Goal: Task Accomplishment & Management: Manage account settings

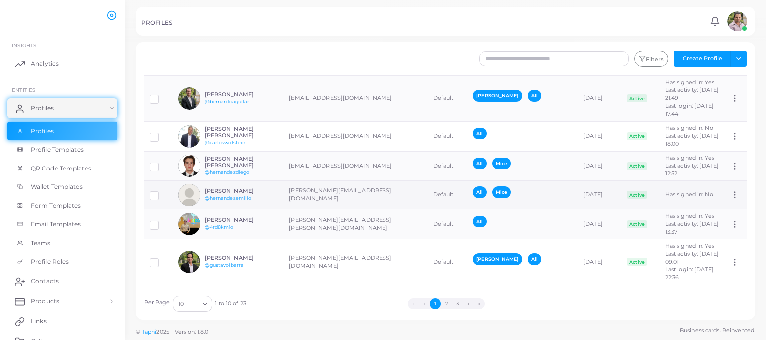
scroll to position [238, 0]
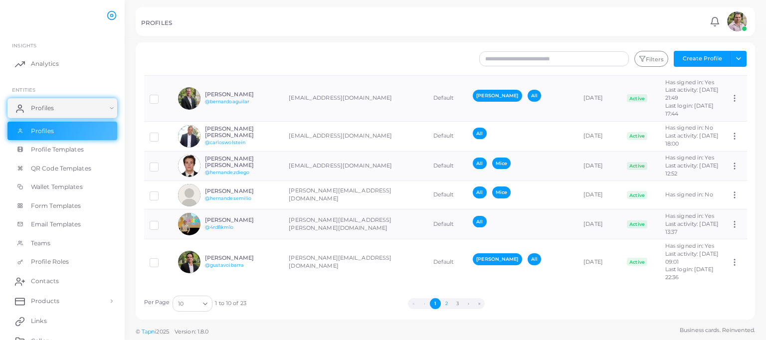
click at [446, 301] on button "2" at bounding box center [446, 303] width 11 height 11
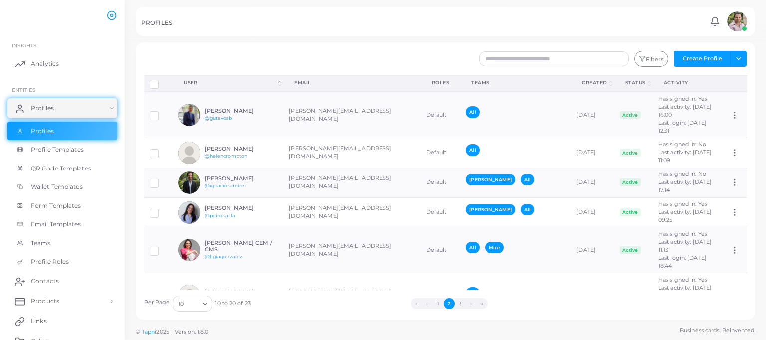
click at [732, 21] on img at bounding box center [737, 21] width 20 height 20
click at [43, 301] on span "Products" at bounding box center [47, 301] width 28 height 9
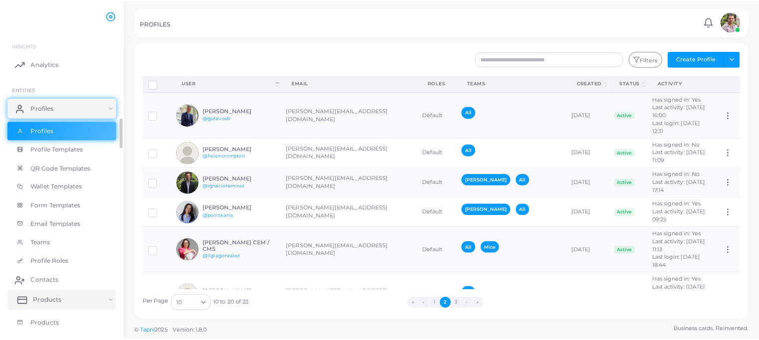
scroll to position [33, 0]
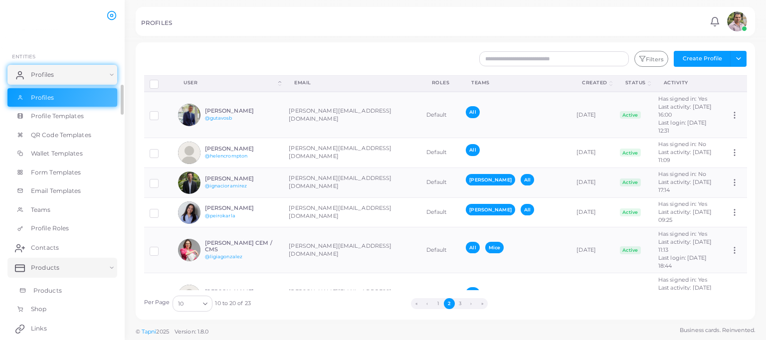
click at [42, 289] on span "Products" at bounding box center [47, 290] width 28 height 9
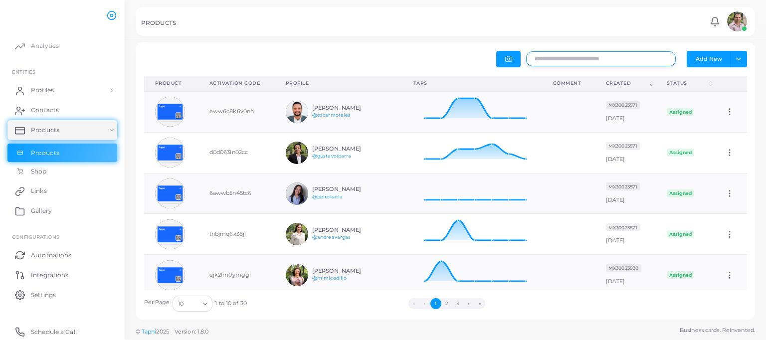
click at [566, 62] on input "text" at bounding box center [601, 58] width 150 height 15
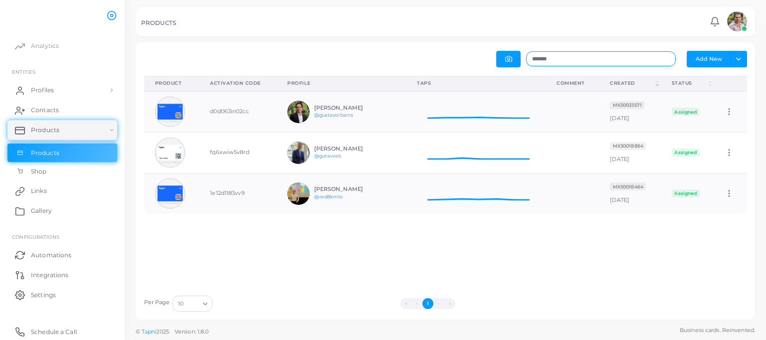
scroll to position [32, 132]
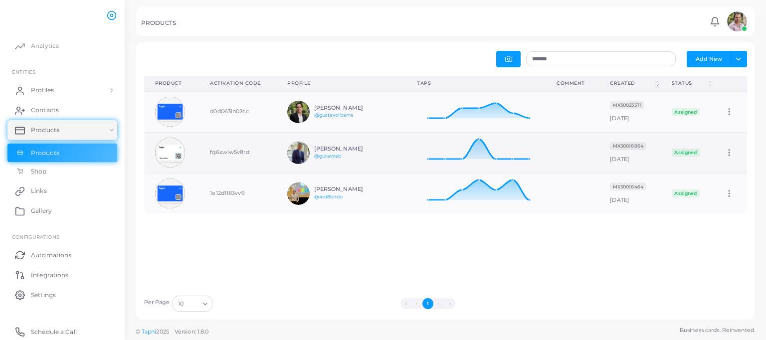
click at [725, 152] on icon at bounding box center [729, 152] width 9 height 9
click at [723, 162] on span "Edit" at bounding box center [725, 164] width 10 height 8
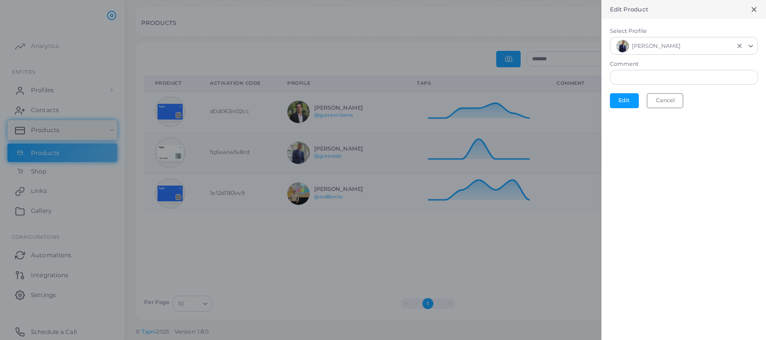
scroll to position [8, 8]
click at [738, 44] on icon "Clear Selected" at bounding box center [739, 45] width 7 height 7
click at [618, 97] on button "Edit" at bounding box center [624, 98] width 29 height 15
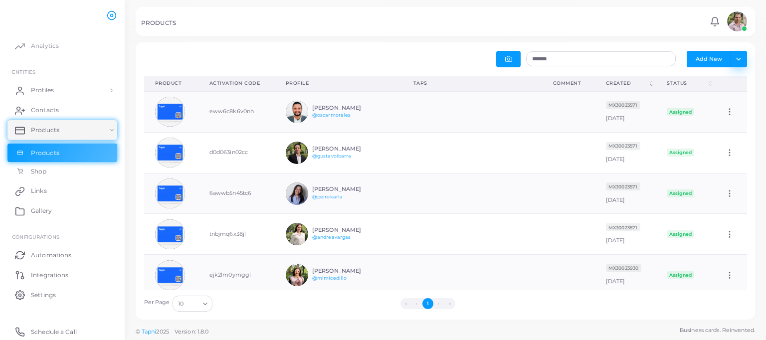
click at [736, 56] on button "Toggle dropdown" at bounding box center [738, 59] width 16 height 16
click at [582, 59] on input "*******" at bounding box center [601, 58] width 150 height 15
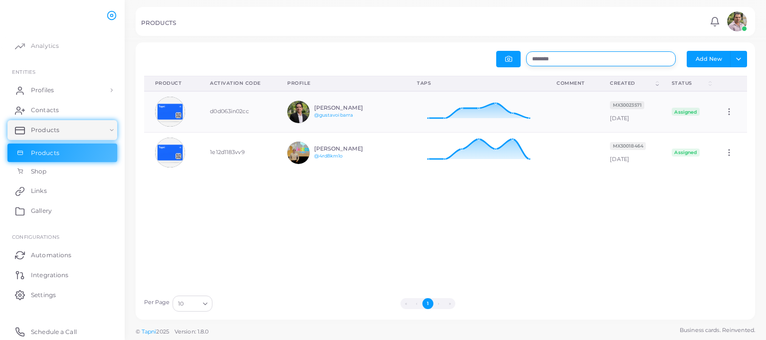
click at [578, 58] on input "*******" at bounding box center [601, 58] width 150 height 15
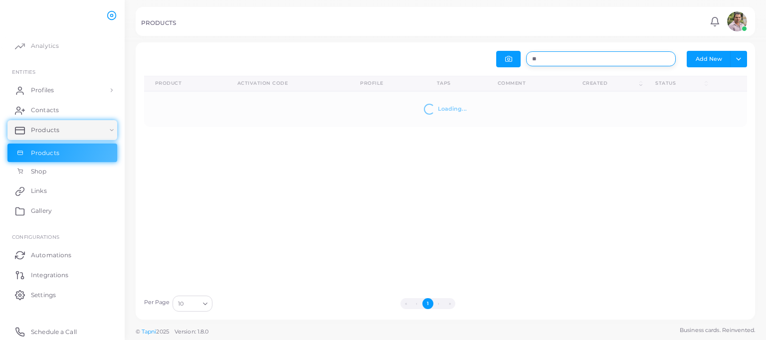
type input "*"
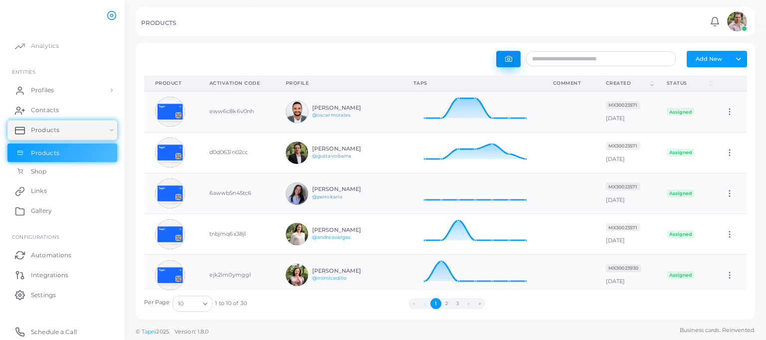
click at [507, 54] on button "button" at bounding box center [508, 59] width 24 height 16
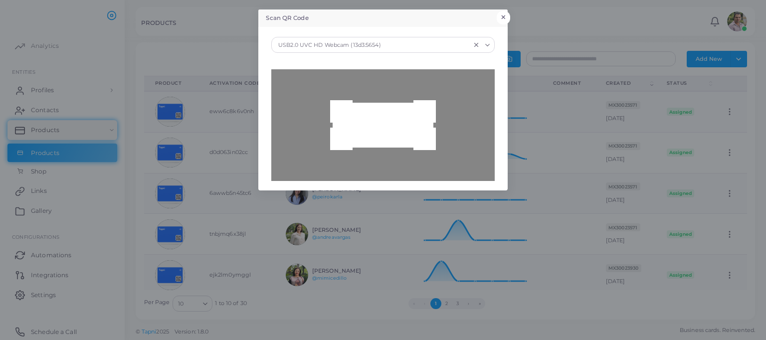
click at [507, 15] on button "×" at bounding box center [503, 17] width 13 height 13
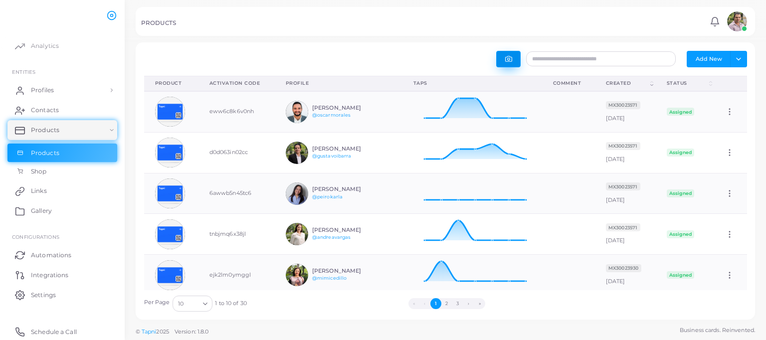
click at [505, 51] on button "button" at bounding box center [508, 59] width 24 height 16
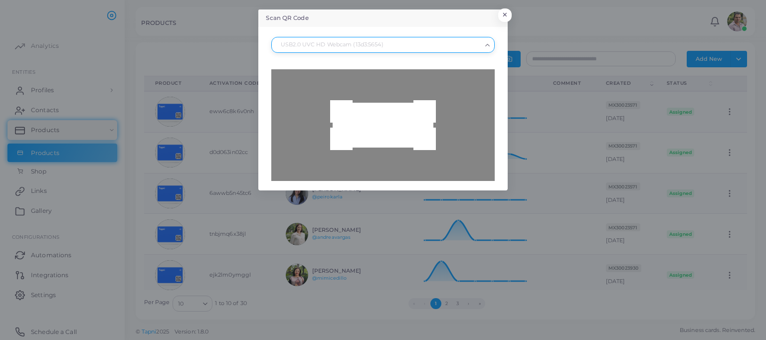
click at [489, 45] on icon "Search for option" at bounding box center [487, 44] width 7 height 7
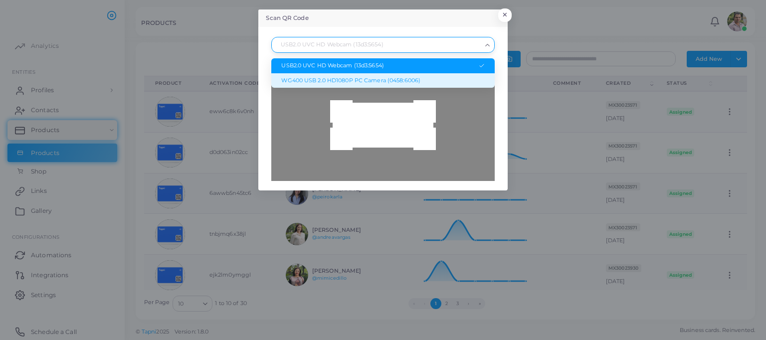
click at [415, 78] on div "WG400 USB 2.0 HD1080P PC Camera (0458:6006)" at bounding box center [382, 81] width 203 height 8
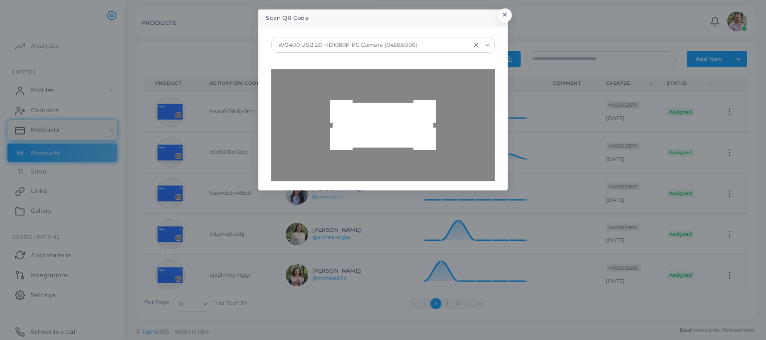
click at [360, 153] on div at bounding box center [382, 125] width 223 height 112
click at [394, 135] on div at bounding box center [382, 125] width 223 height 112
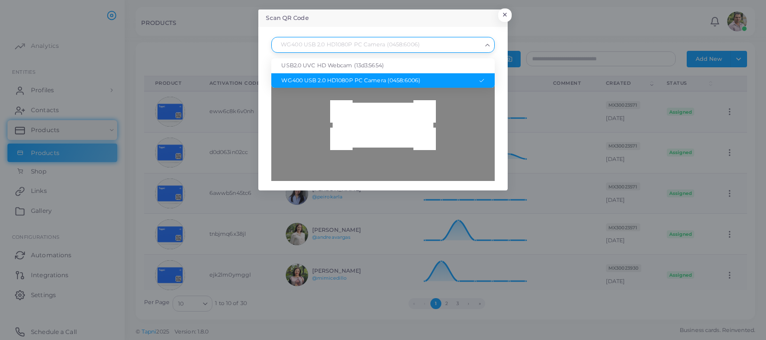
click at [491, 47] on icon "Search for option" at bounding box center [487, 44] width 7 height 7
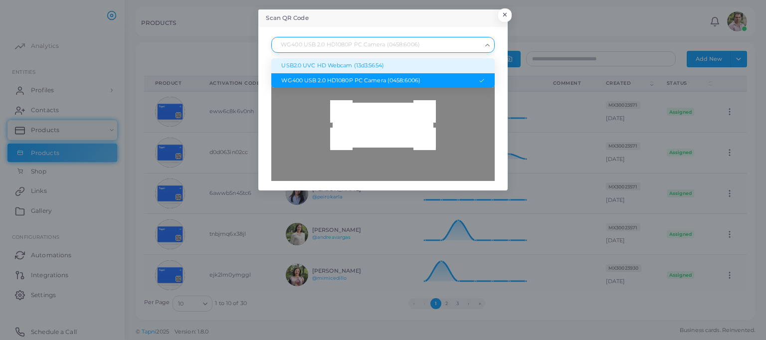
click at [464, 59] on li "USB2.0 UVC HD Webcam (13d3:5654)" at bounding box center [382, 65] width 223 height 15
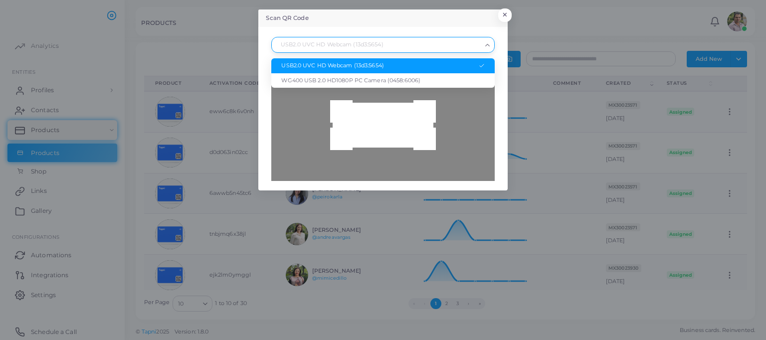
click at [486, 48] on icon "Search for option" at bounding box center [487, 44] width 7 height 7
click at [452, 79] on div "WG400 USB 2.0 HD1080P PC Camera (0458:6006)" at bounding box center [382, 81] width 203 height 8
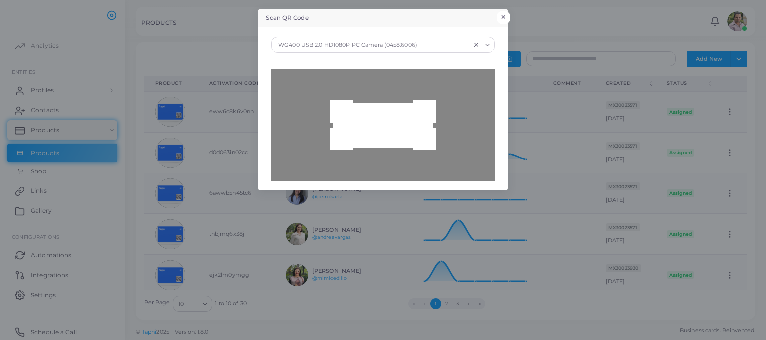
click at [507, 11] on button "×" at bounding box center [503, 17] width 13 height 13
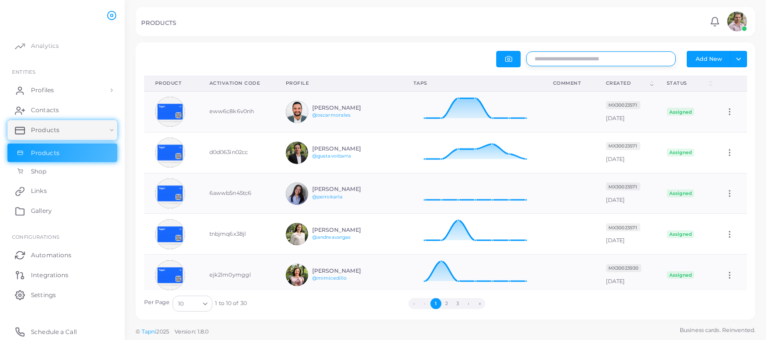
click at [603, 53] on input "text" at bounding box center [601, 58] width 150 height 15
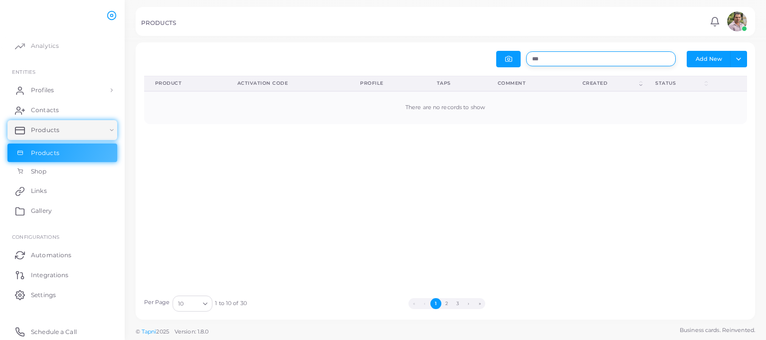
click at [551, 55] on input "***" at bounding box center [601, 58] width 150 height 15
type input "*"
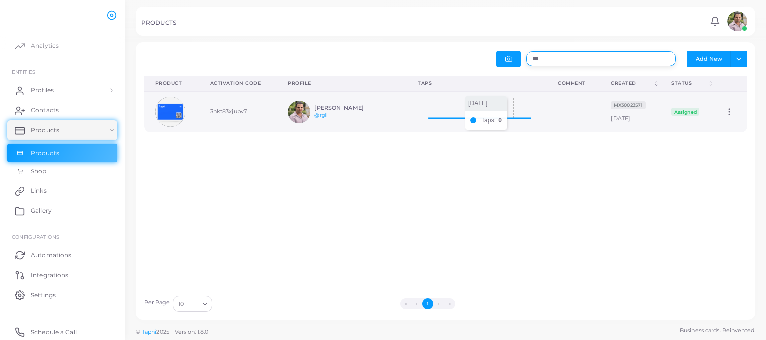
scroll to position [32, 132]
type input "***"
click at [725, 111] on icon at bounding box center [729, 111] width 9 height 9
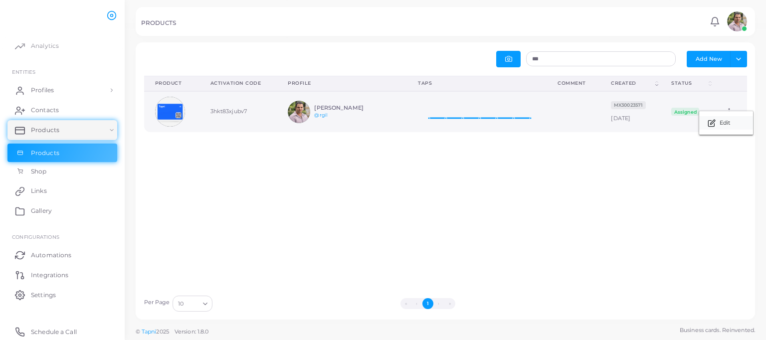
click at [730, 124] on span "Edit" at bounding box center [725, 123] width 10 height 8
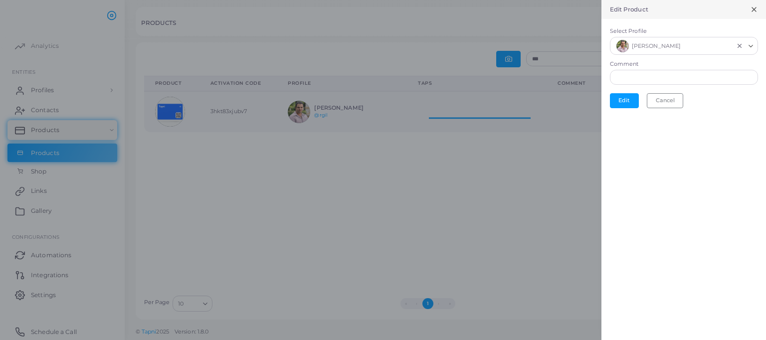
scroll to position [8, 8]
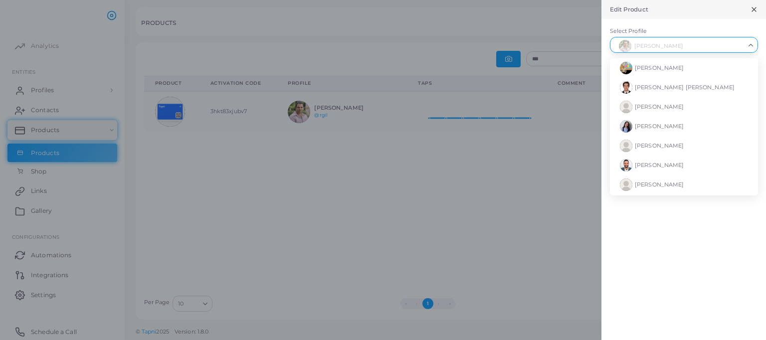
click at [752, 45] on icon "Search for option" at bounding box center [750, 44] width 7 height 7
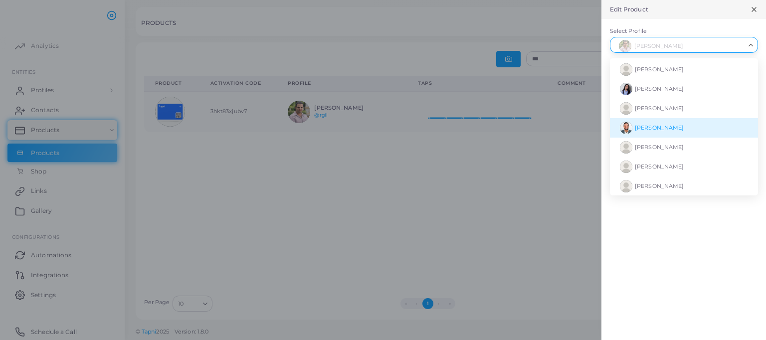
scroll to position [0, 0]
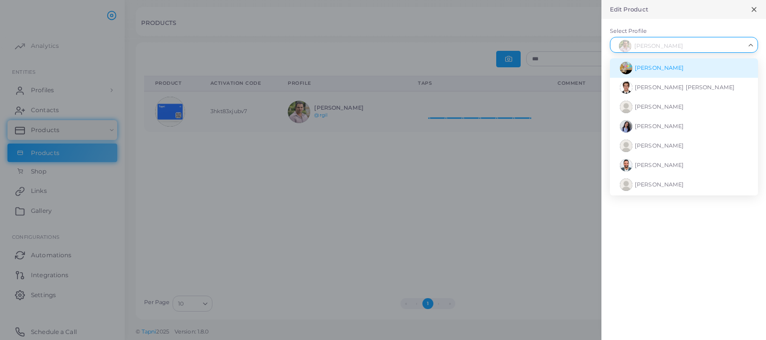
click at [752, 47] on icon "Search for option" at bounding box center [750, 44] width 7 height 7
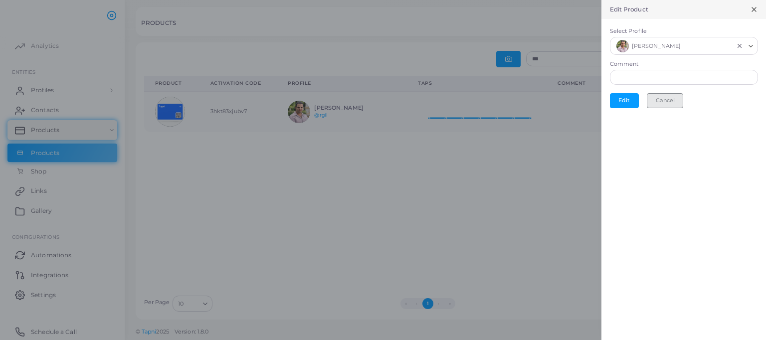
click at [676, 101] on button "Cancel" at bounding box center [665, 100] width 36 height 15
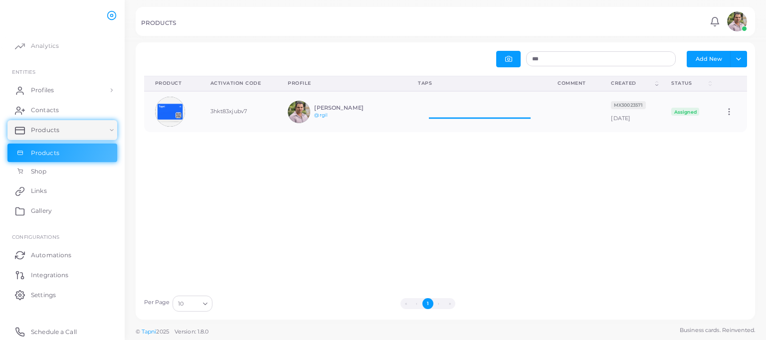
scroll to position [8, 8]
click at [86, 149] on link "Products" at bounding box center [62, 153] width 110 height 19
click at [568, 56] on input "***" at bounding box center [601, 58] width 150 height 15
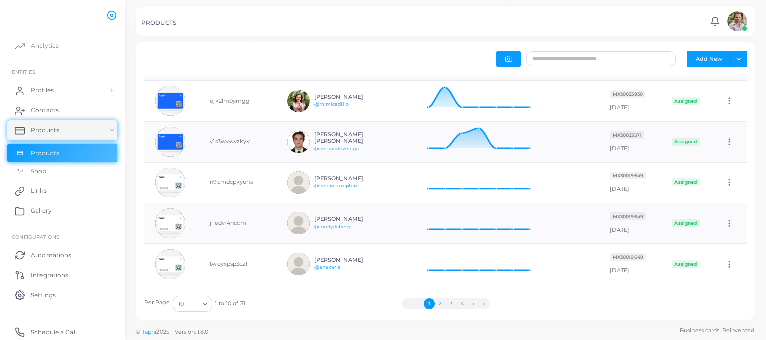
click at [441, 302] on button "2" at bounding box center [440, 303] width 11 height 11
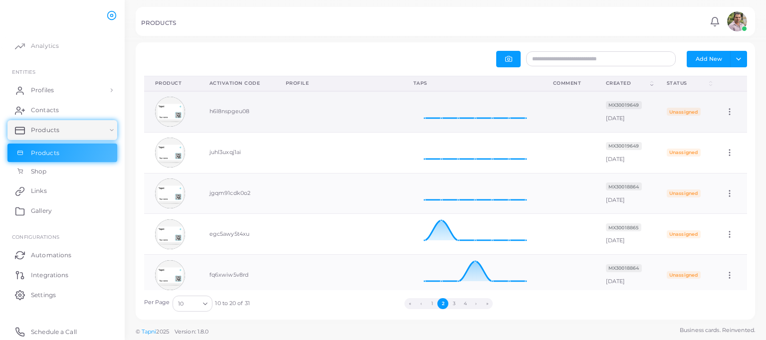
click at [728, 111] on icon at bounding box center [729, 111] width 9 height 9
click at [728, 121] on span "Edit" at bounding box center [725, 124] width 10 height 8
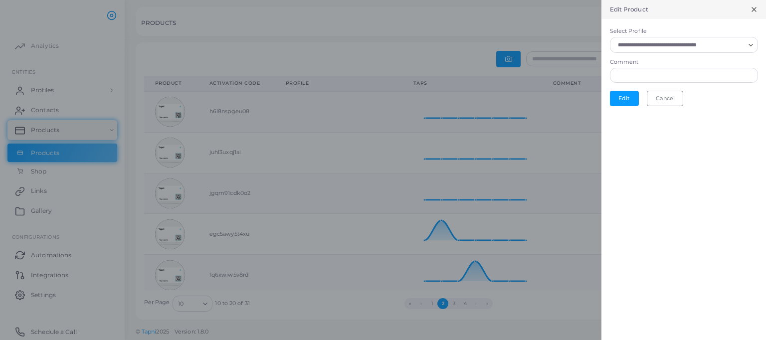
click at [754, 7] on icon at bounding box center [754, 9] width 8 height 8
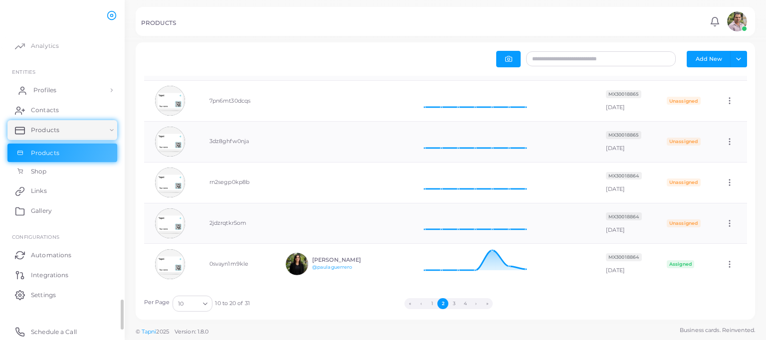
click at [69, 85] on link "Profiles" at bounding box center [62, 90] width 110 height 20
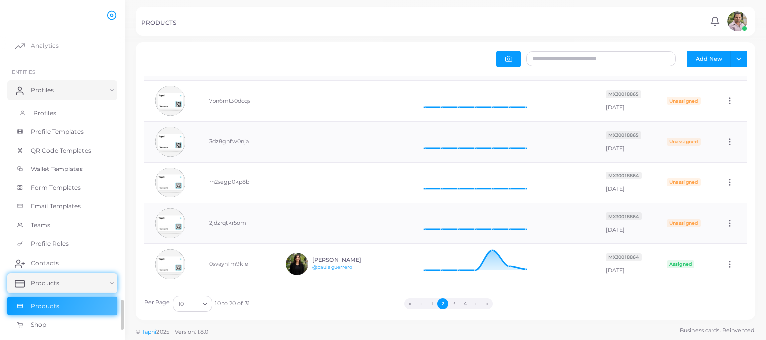
click at [71, 108] on link "Profiles" at bounding box center [62, 113] width 110 height 19
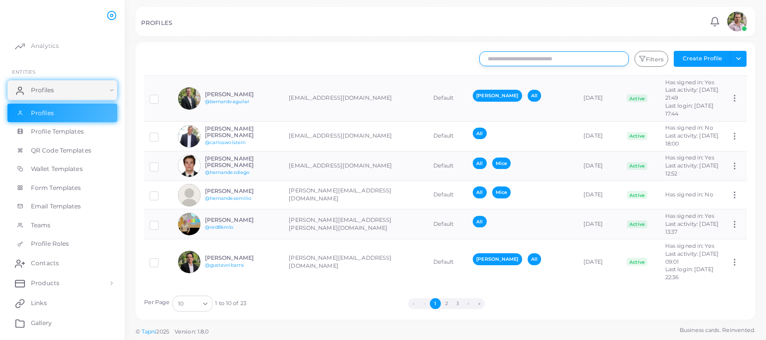
click at [521, 61] on input "text" at bounding box center [554, 58] width 150 height 15
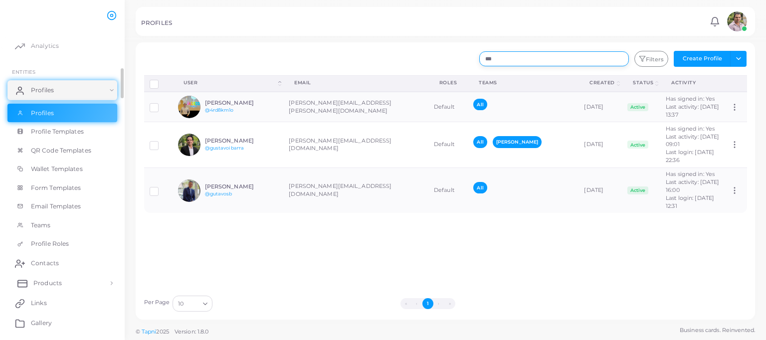
type input "***"
click at [44, 283] on span "Products" at bounding box center [47, 283] width 28 height 9
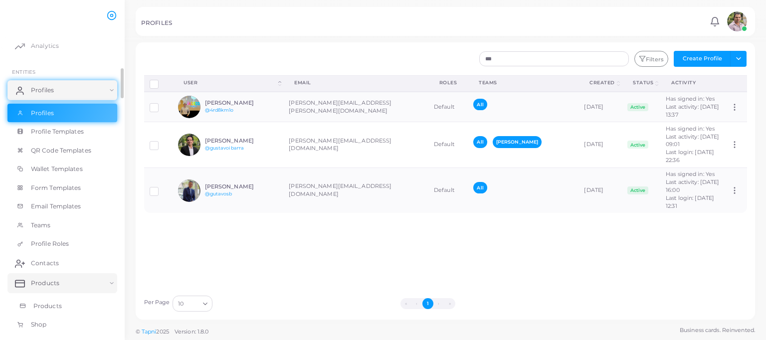
click at [38, 308] on span "Products" at bounding box center [47, 306] width 28 height 9
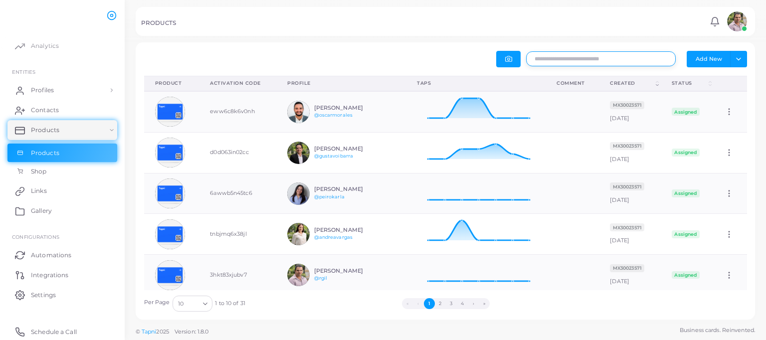
click at [538, 57] on input "text" at bounding box center [601, 58] width 150 height 15
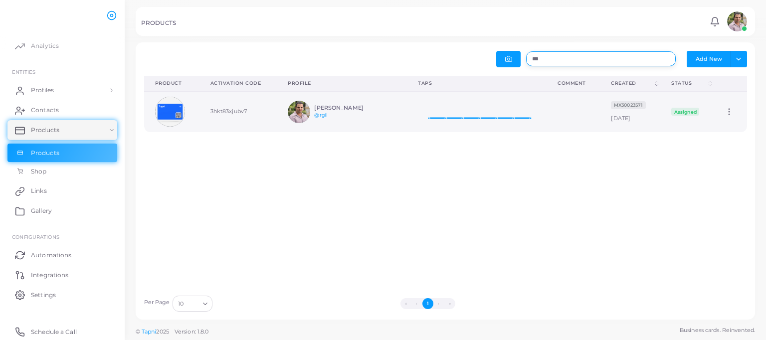
type input "***"
click at [725, 109] on icon at bounding box center [729, 111] width 9 height 9
click at [723, 121] on span "Edit" at bounding box center [725, 121] width 10 height 8
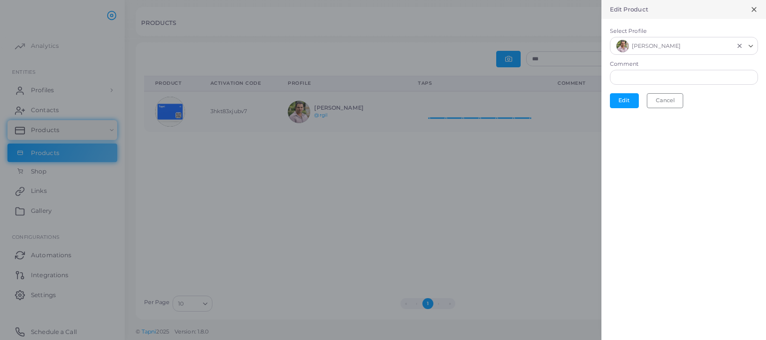
click at [742, 47] on icon "Clear Selected" at bounding box center [739, 45] width 7 height 7
click at [712, 46] on input "Select Profile" at bounding box center [679, 44] width 130 height 11
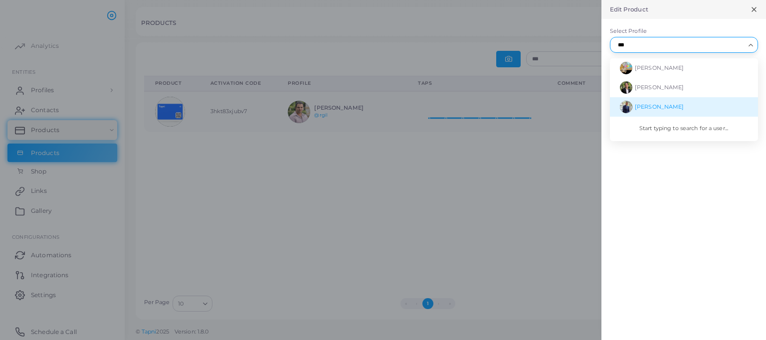
click at [694, 105] on li "[PERSON_NAME]" at bounding box center [684, 106] width 148 height 19
type input "***"
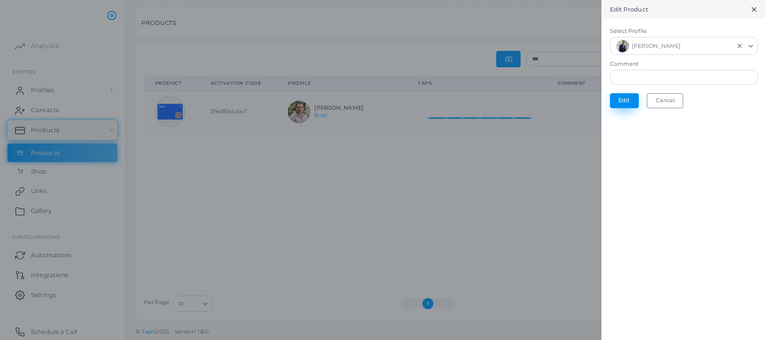
click at [616, 98] on button "Edit" at bounding box center [624, 100] width 29 height 15
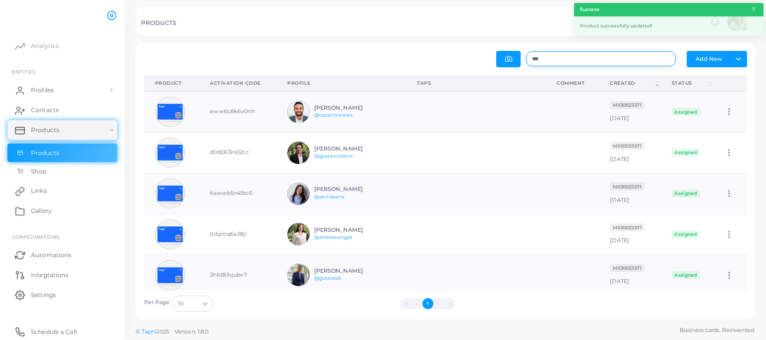
click at [595, 58] on input "***" at bounding box center [601, 58] width 150 height 15
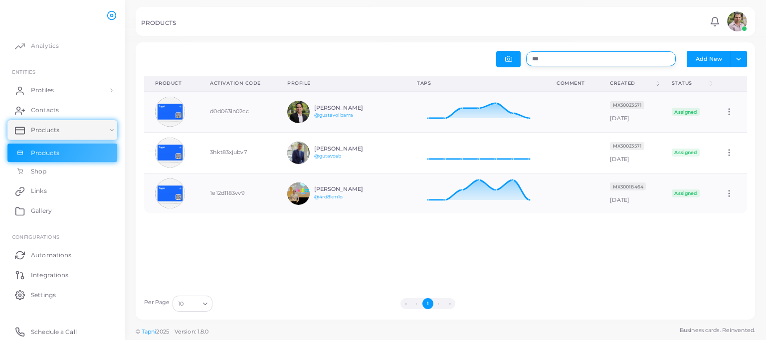
type input "***"
click at [358, 249] on div "Product (Click to clear sorting) Activation Code (Click to clear sorting) Profi…" at bounding box center [446, 183] width 614 height 214
click at [742, 23] on img at bounding box center [737, 21] width 20 height 20
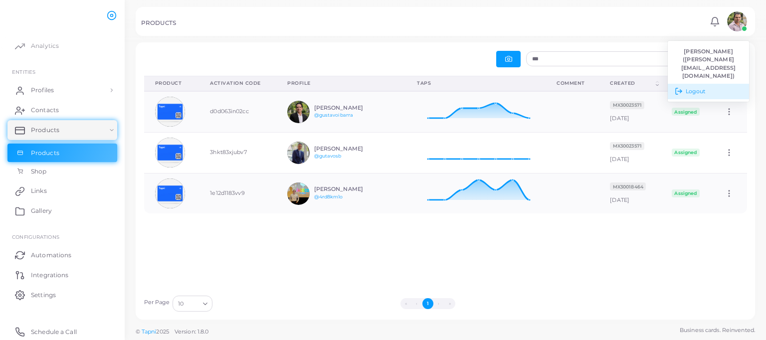
click at [701, 87] on link "Logout" at bounding box center [708, 91] width 81 height 15
